Goal: Check status

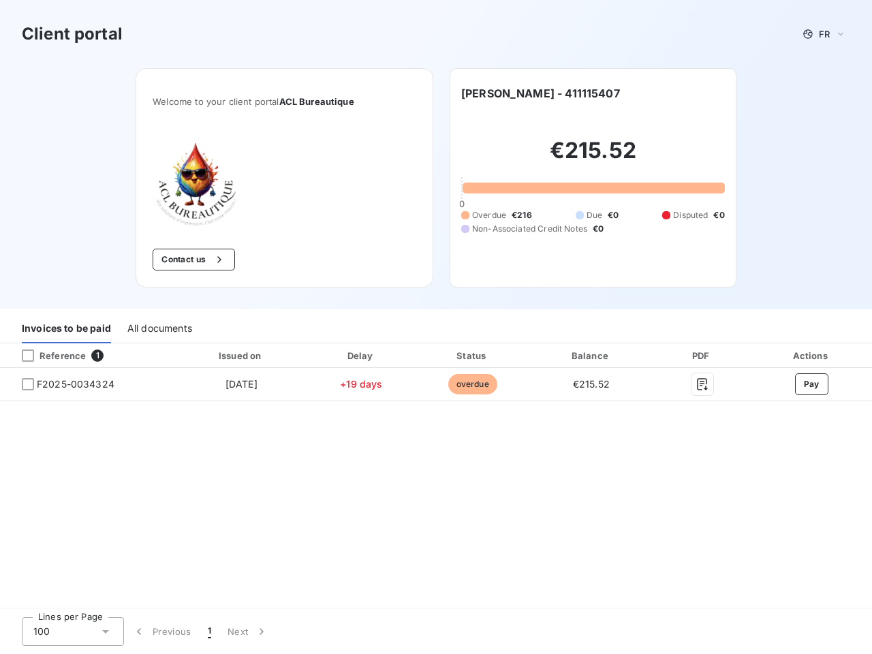
click at [436, 327] on div "Invoices to be paid All documents" at bounding box center [436, 329] width 872 height 29
click at [824, 34] on span "FR" at bounding box center [824, 34] width 11 height 11
click at [192, 260] on button "Contact us" at bounding box center [194, 260] width 82 height 22
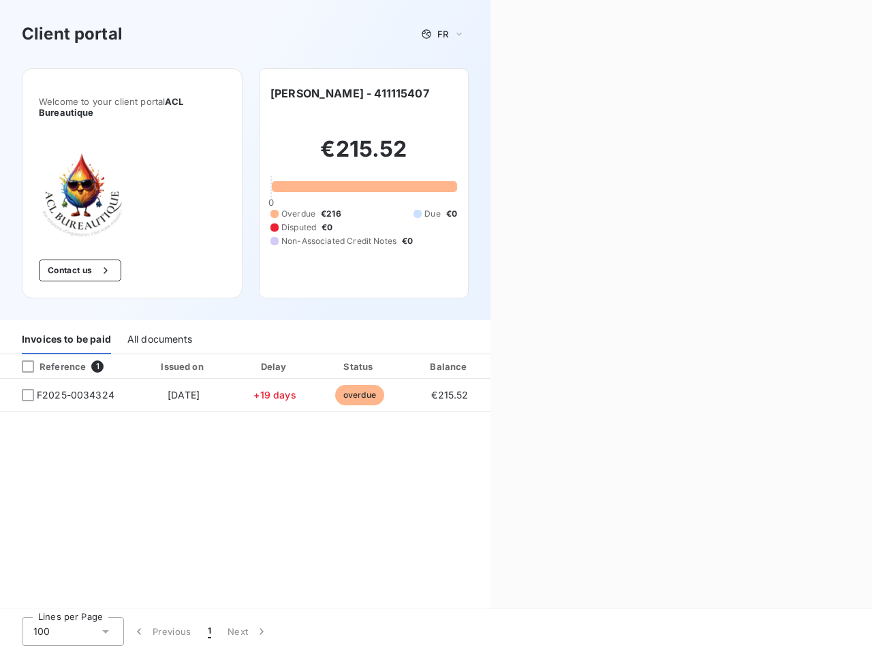
click at [549, 93] on div "Contact us Fill out the form below, and a member of our team will get back to y…" at bounding box center [680, 327] width 381 height 654
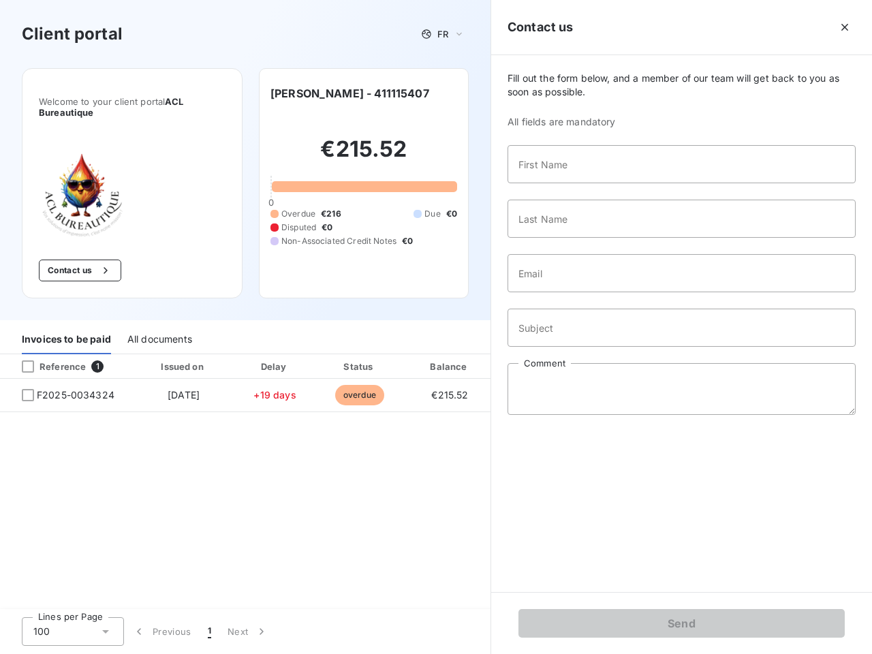
click at [66, 329] on div "Invoices to be paid" at bounding box center [66, 340] width 89 height 29
click at [159, 329] on div "All documents" at bounding box center [159, 340] width 65 height 29
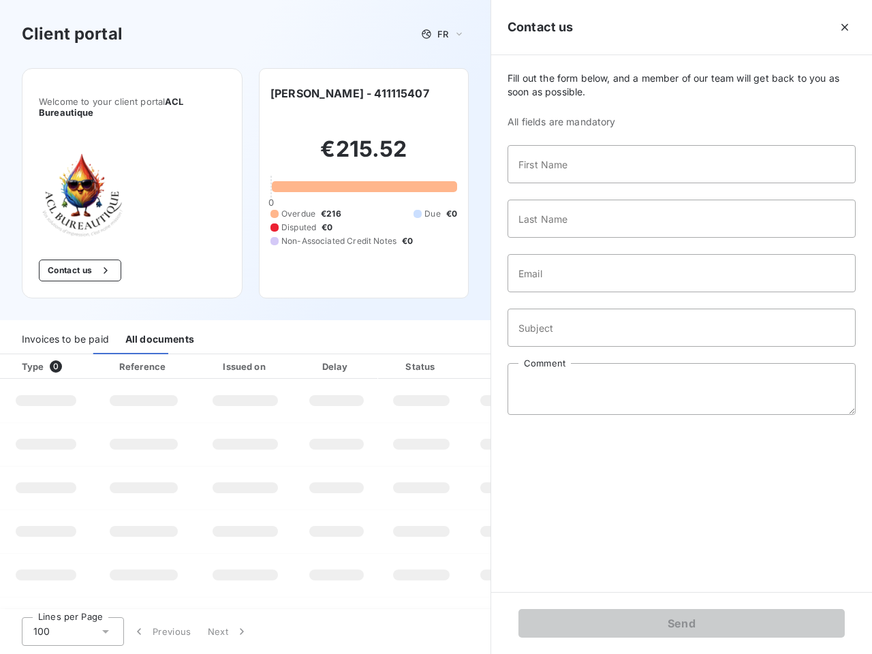
click at [87, 356] on th "Type 0" at bounding box center [46, 366] width 92 height 25
click at [28, 356] on th "Type 0" at bounding box center [46, 366] width 92 height 25
click at [240, 356] on th "Issued on" at bounding box center [244, 366] width 99 height 25
click at [361, 356] on th "Delay" at bounding box center [336, 366] width 83 height 25
